Goal: Communication & Community: Answer question/provide support

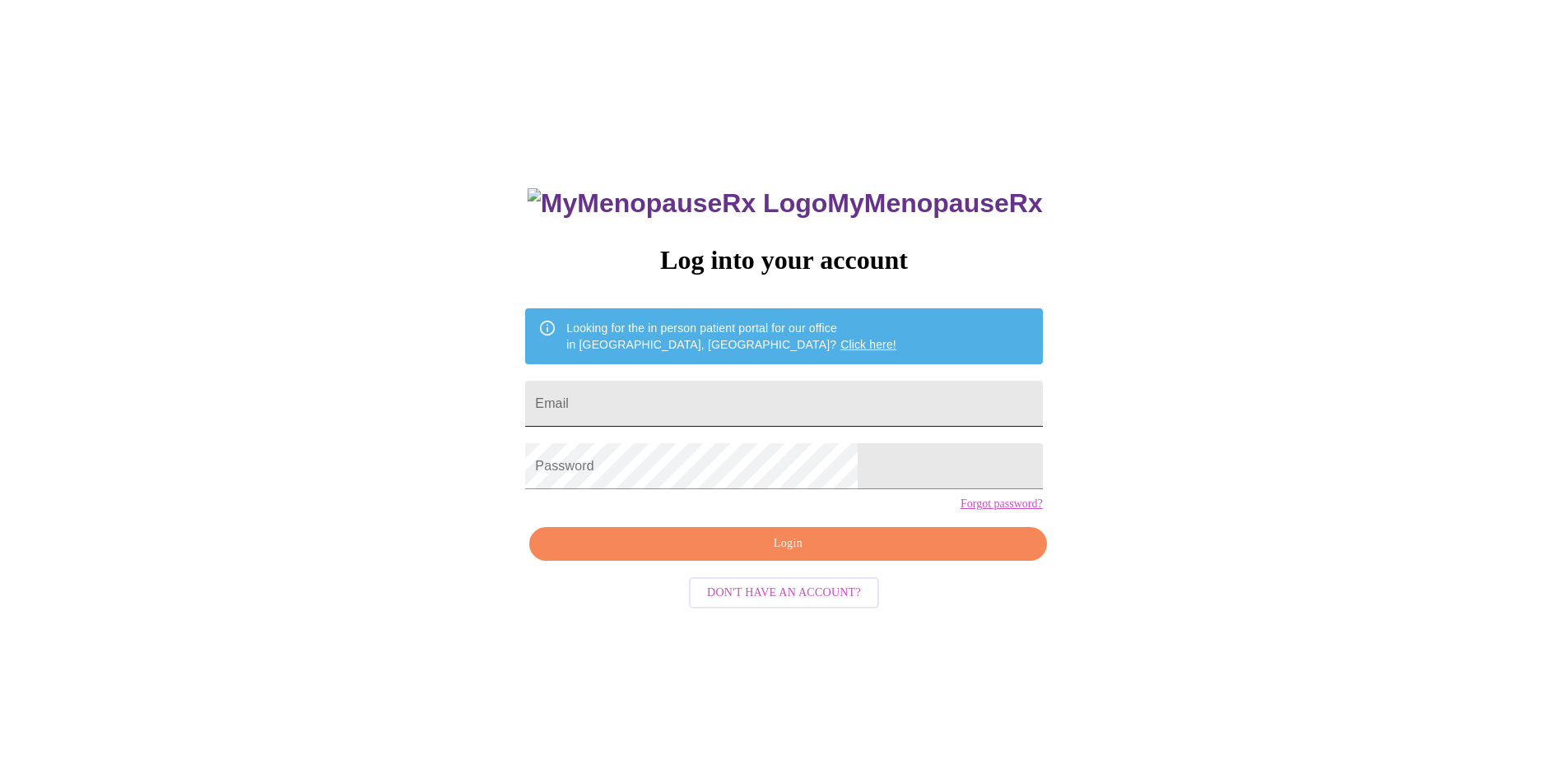
click at [677, 386] on input "Email" at bounding box center [784, 404] width 517 height 46
type input "[EMAIL_ADDRESS][DOMAIN_NAME]"
click at [788, 554] on span "Login" at bounding box center [788, 544] width 479 height 21
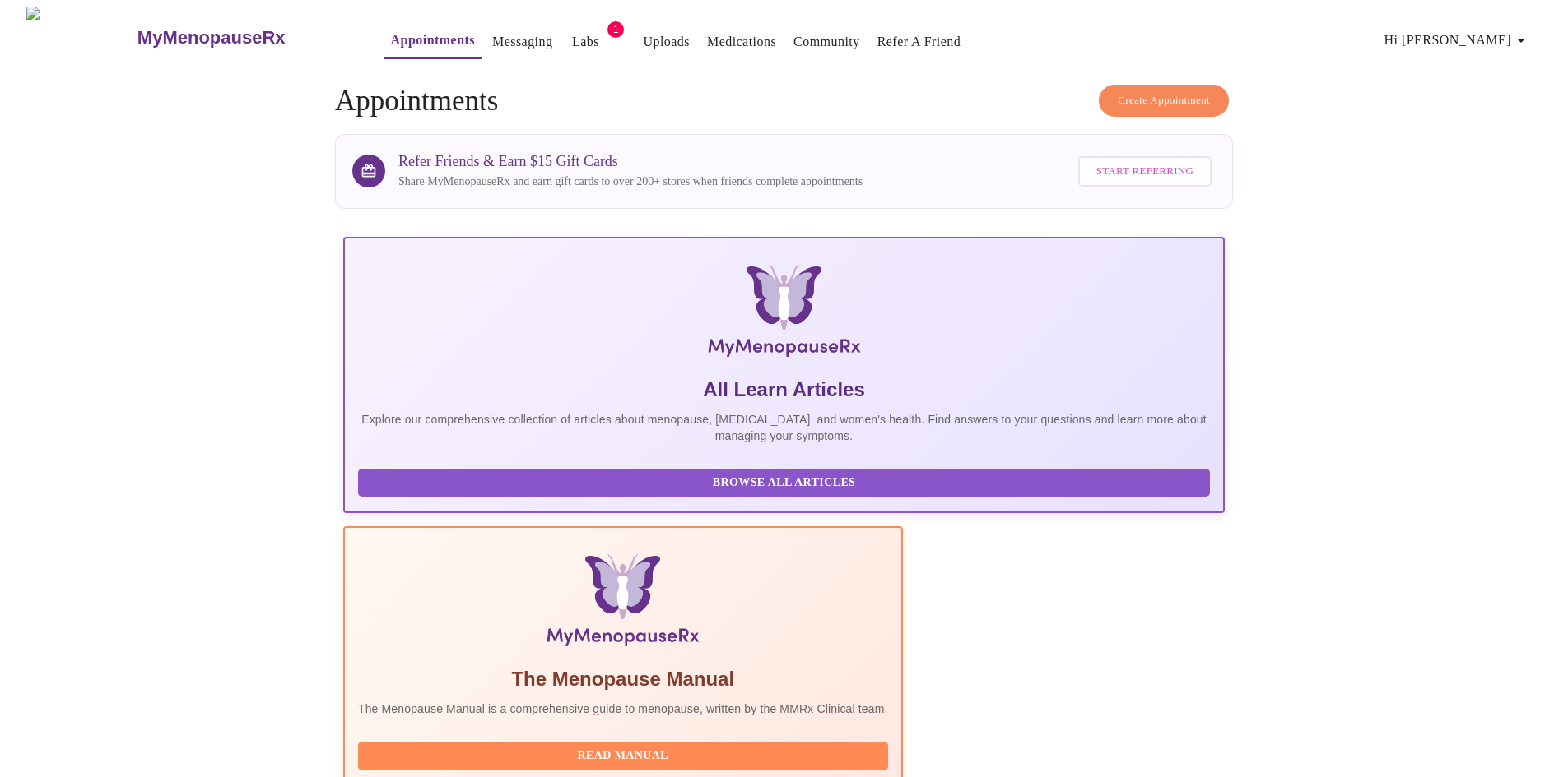
click at [707, 30] on link "Medications" at bounding box center [741, 42] width 69 height 23
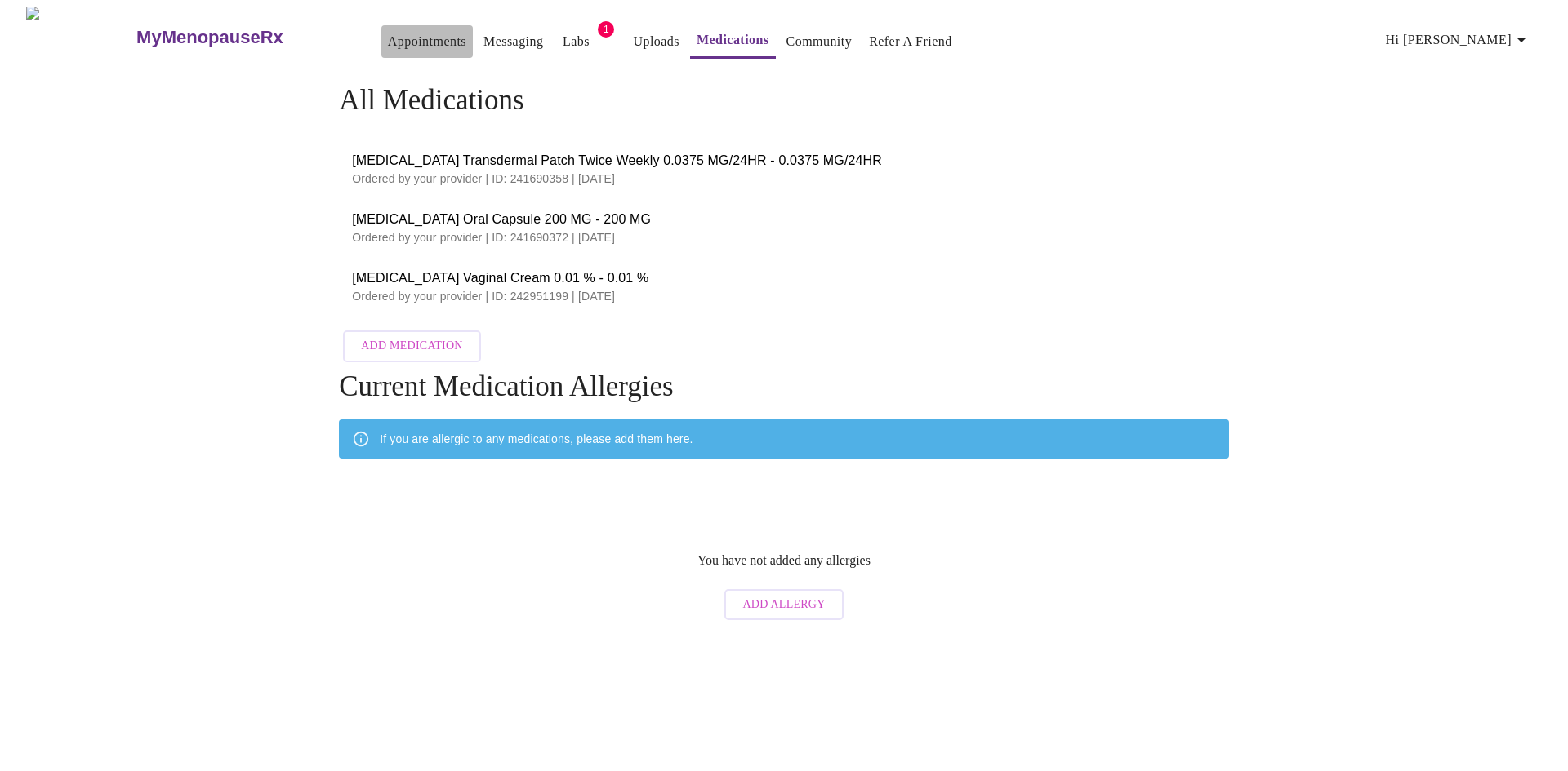
click at [388, 40] on link "Appointments" at bounding box center [427, 41] width 79 height 22
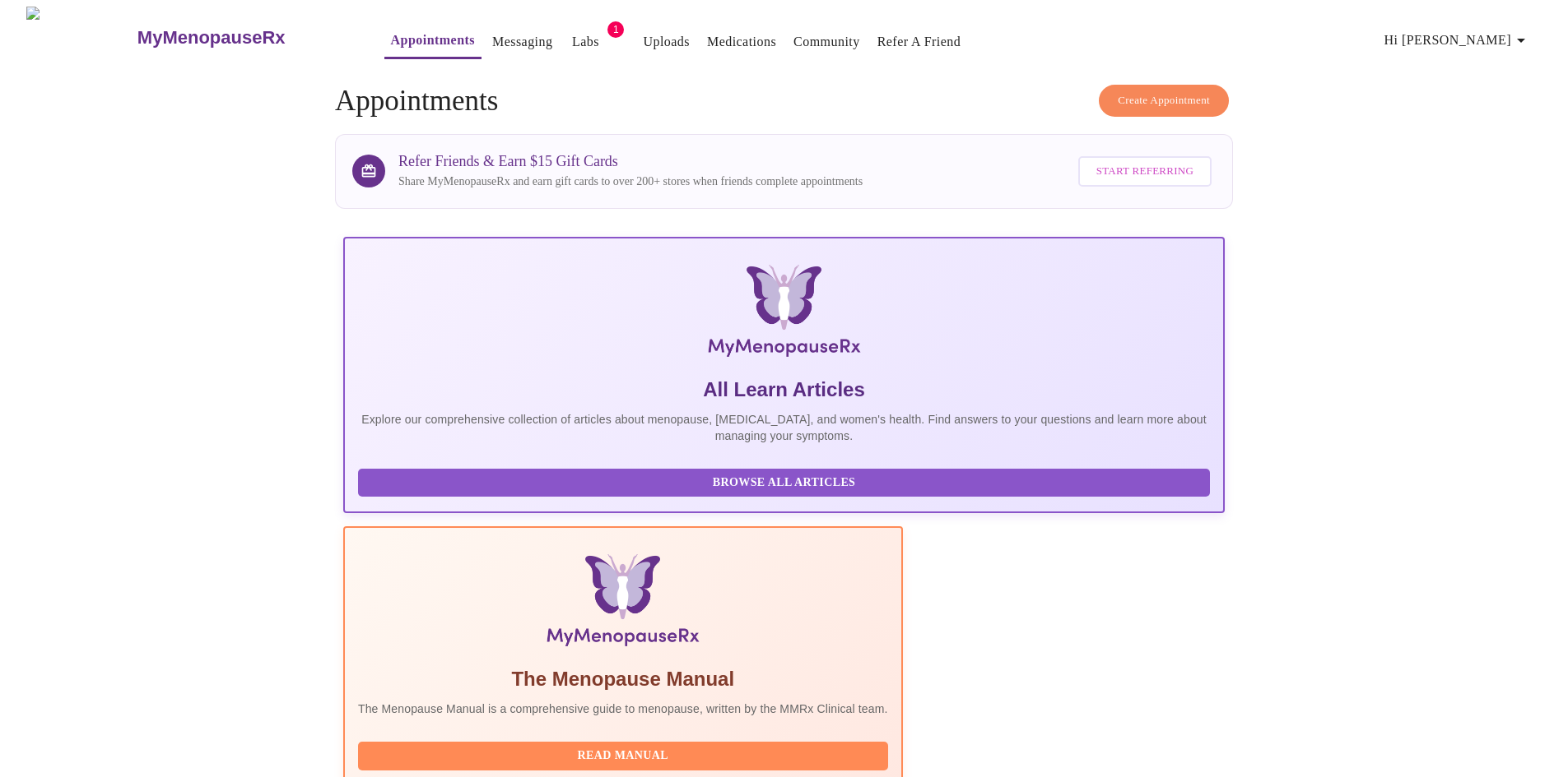
click at [492, 36] on link "Messaging" at bounding box center [522, 42] width 60 height 23
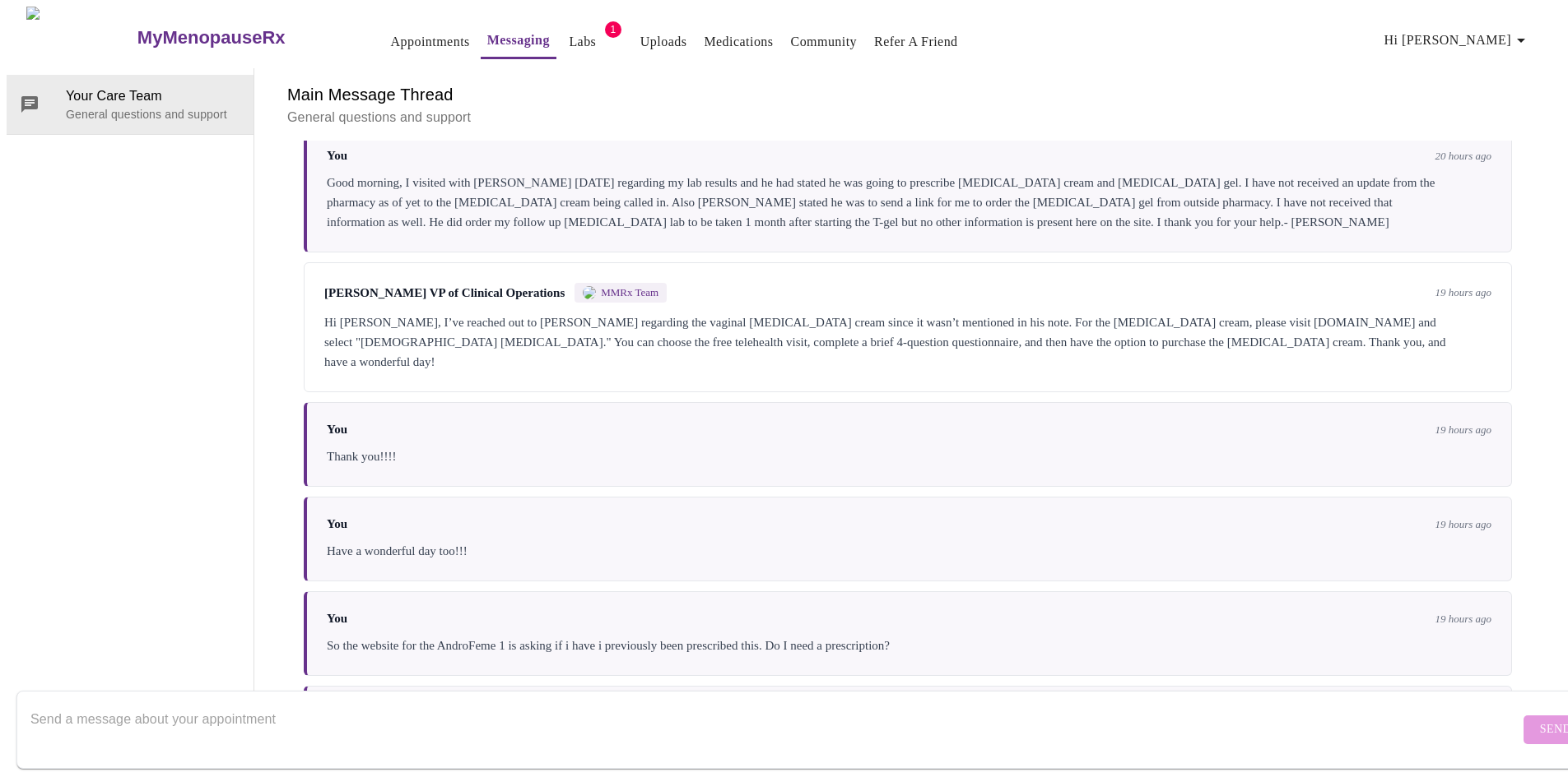
scroll to position [2362, 0]
click at [165, 703] on textarea "Send a message about your appointment" at bounding box center [775, 729] width 1489 height 52
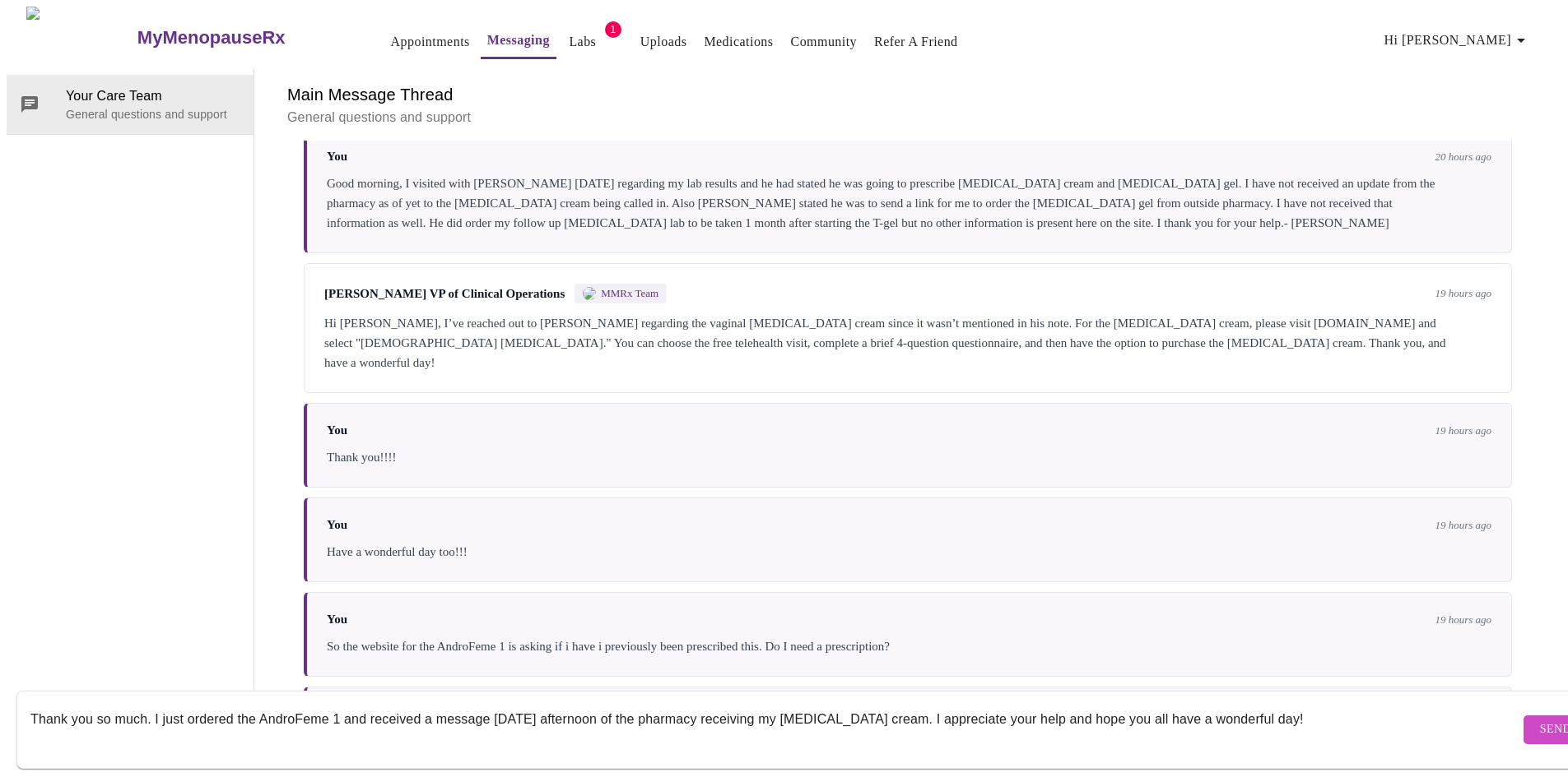
type textarea "Thank you so much. I just ordered the AndroFeme 1 and received a message [DATE]…"
click at [1540, 720] on span "Send" at bounding box center [1556, 730] width 31 height 21
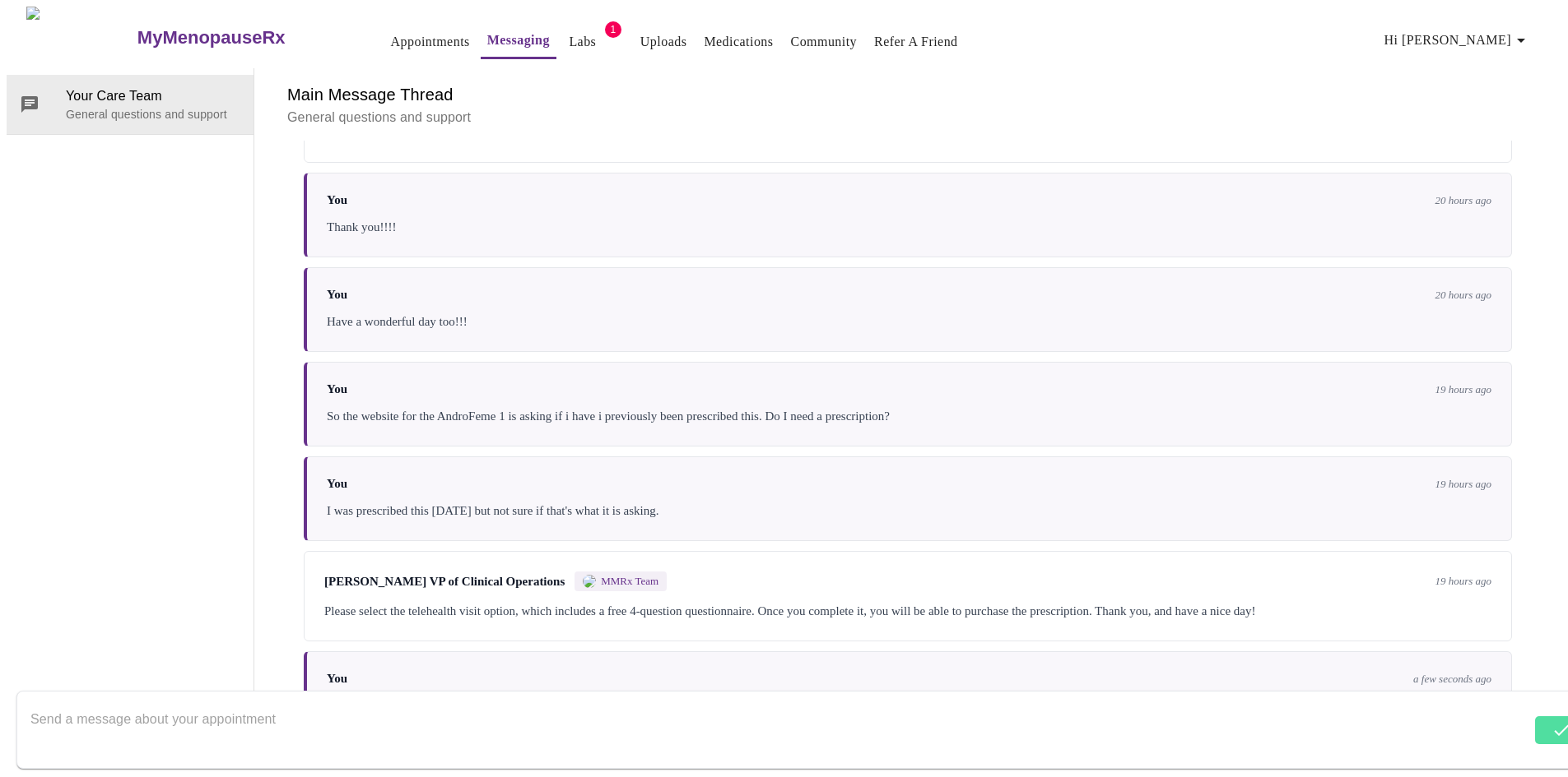
scroll to position [2708, 0]
